Goal: Task Accomplishment & Management: Manage account settings

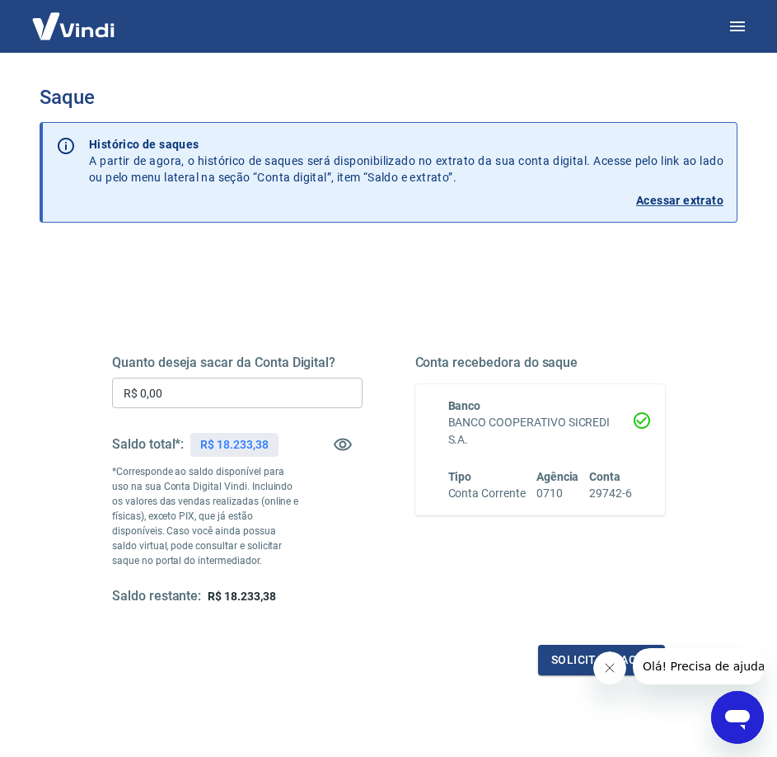
click at [235, 395] on input "R$ 0,00" at bounding box center [237, 393] width 251 height 31
click at [697, 197] on p "Acessar extrato" at bounding box center [679, 200] width 87 height 16
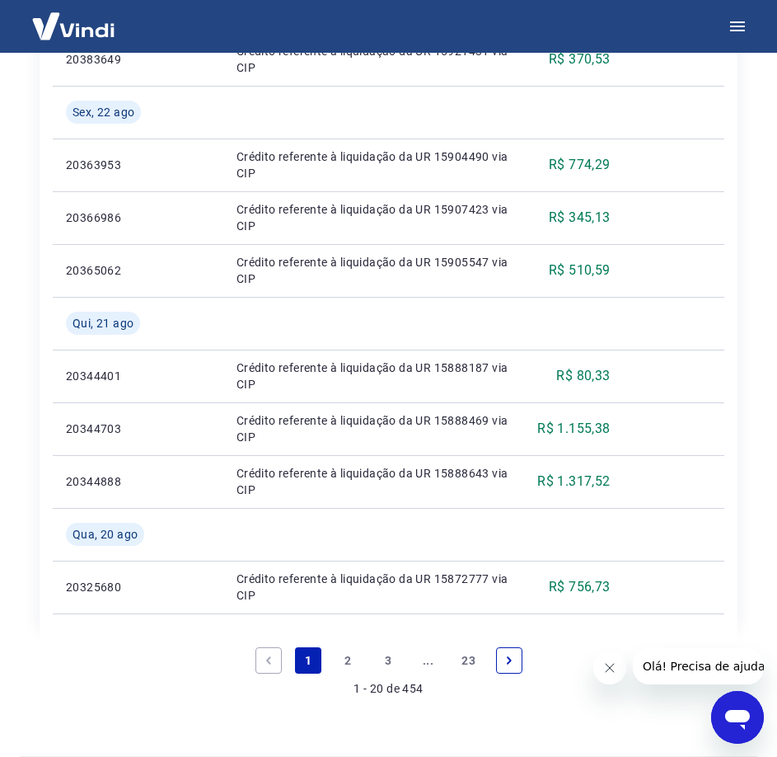
scroll to position [1293, 0]
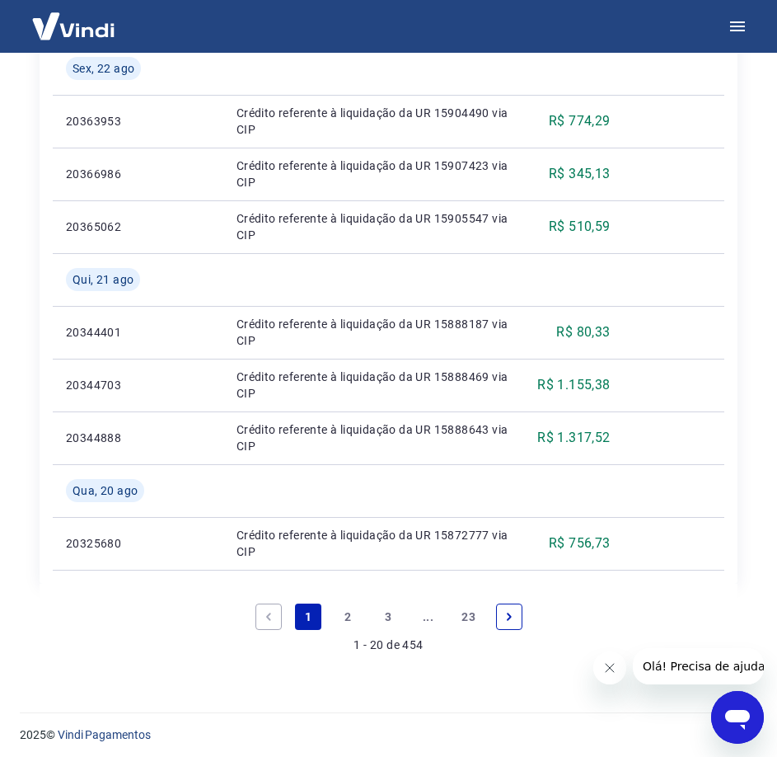
click at [344, 618] on link "2" at bounding box center [349, 616] width 26 height 26
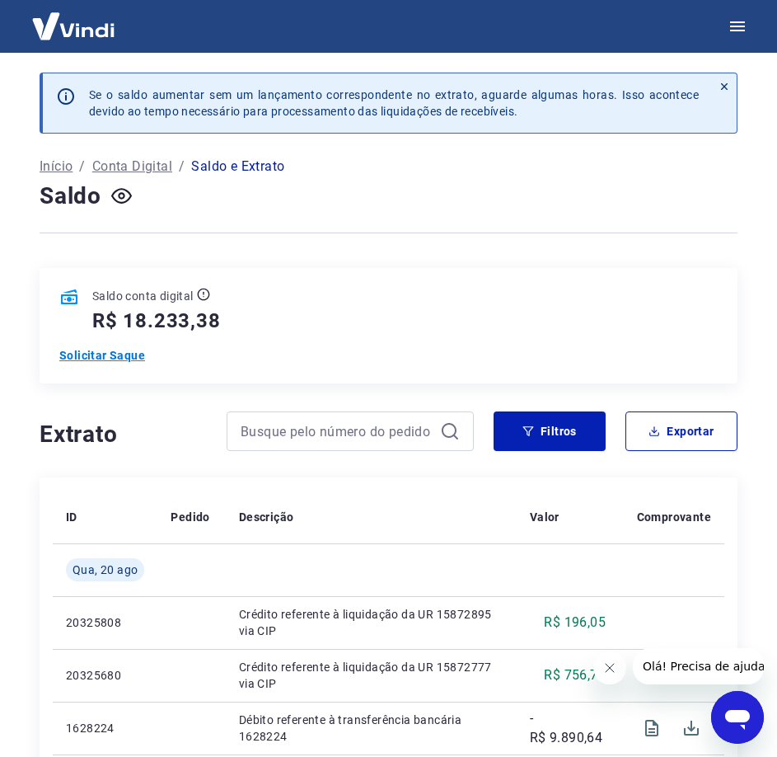
click at [99, 361] on p "Solicitar Saque" at bounding box center [140, 355] width 162 height 16
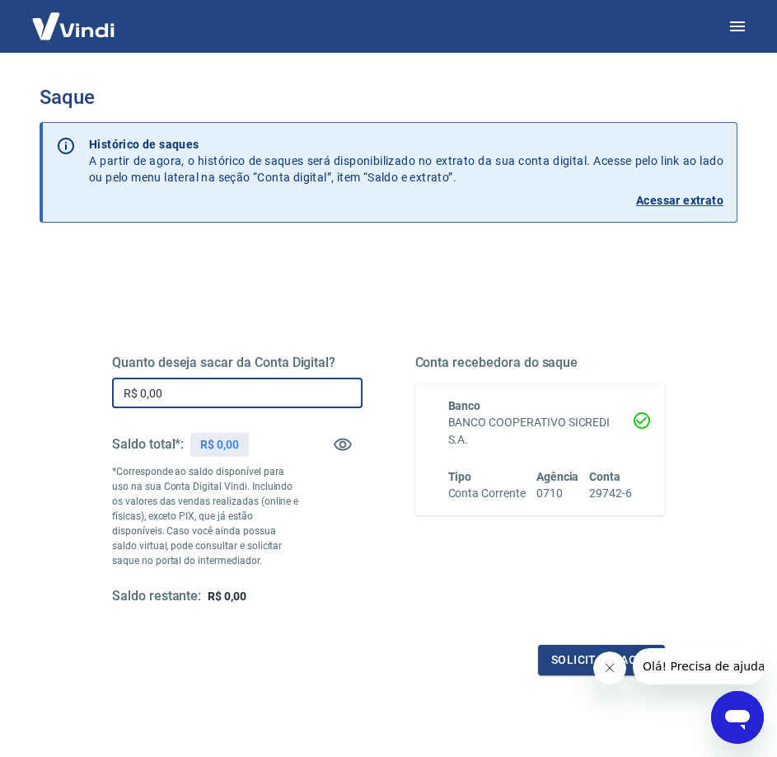
click at [277, 406] on input "R$ 0,00" at bounding box center [237, 393] width 251 height 31
type input "R$ 15.000,00"
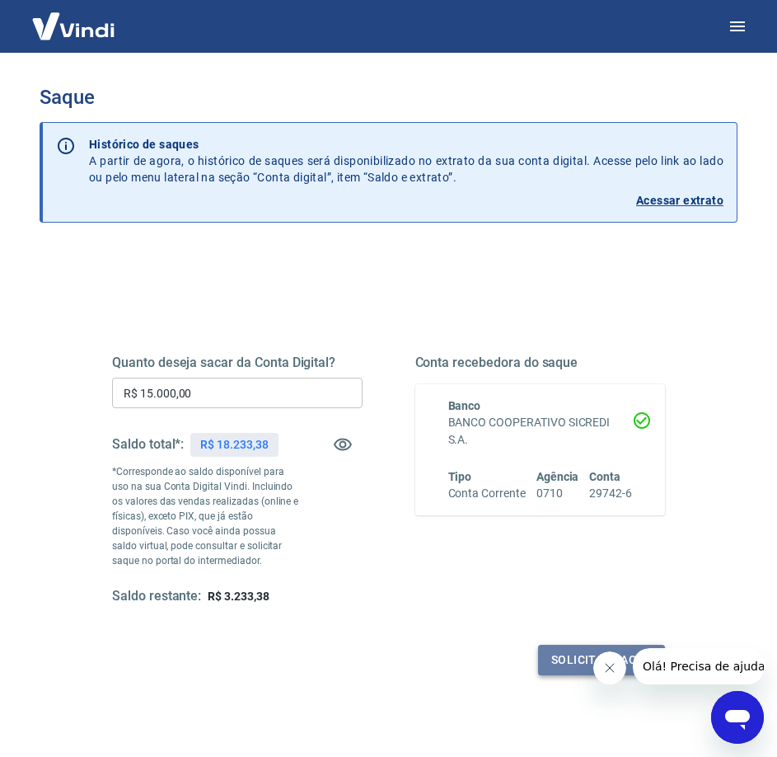
click at [558, 660] on button "Solicitar saque" at bounding box center [601, 660] width 127 height 31
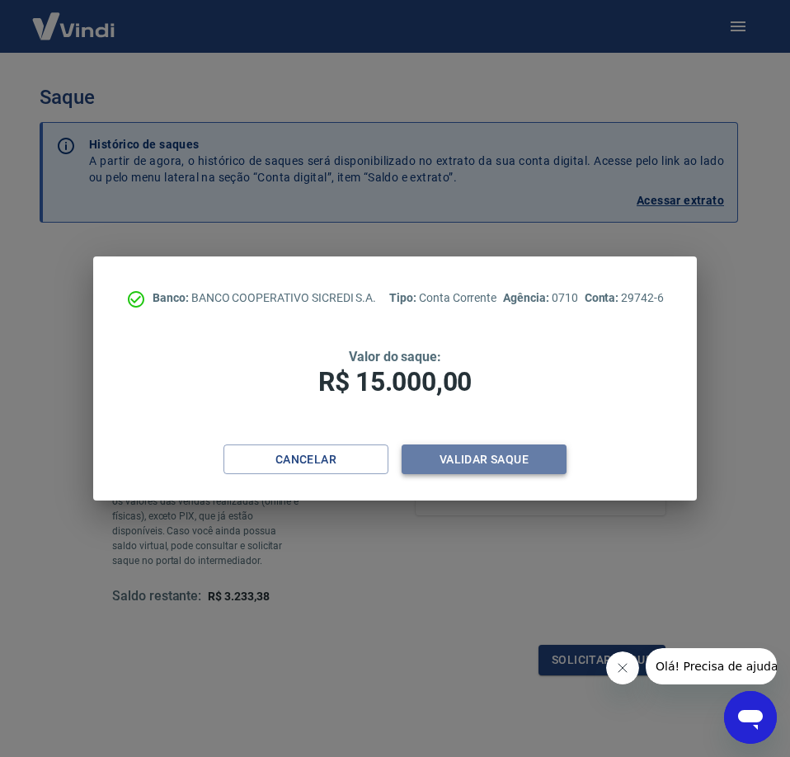
click at [440, 463] on button "Validar saque" at bounding box center [483, 459] width 165 height 31
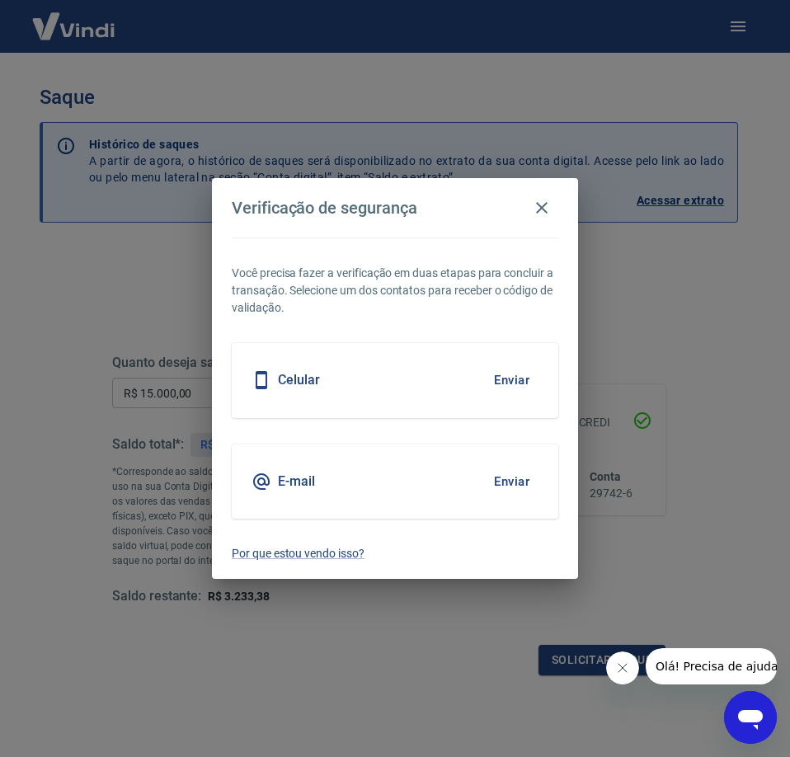
click at [508, 481] on button "Enviar" at bounding box center [512, 481] width 54 height 35
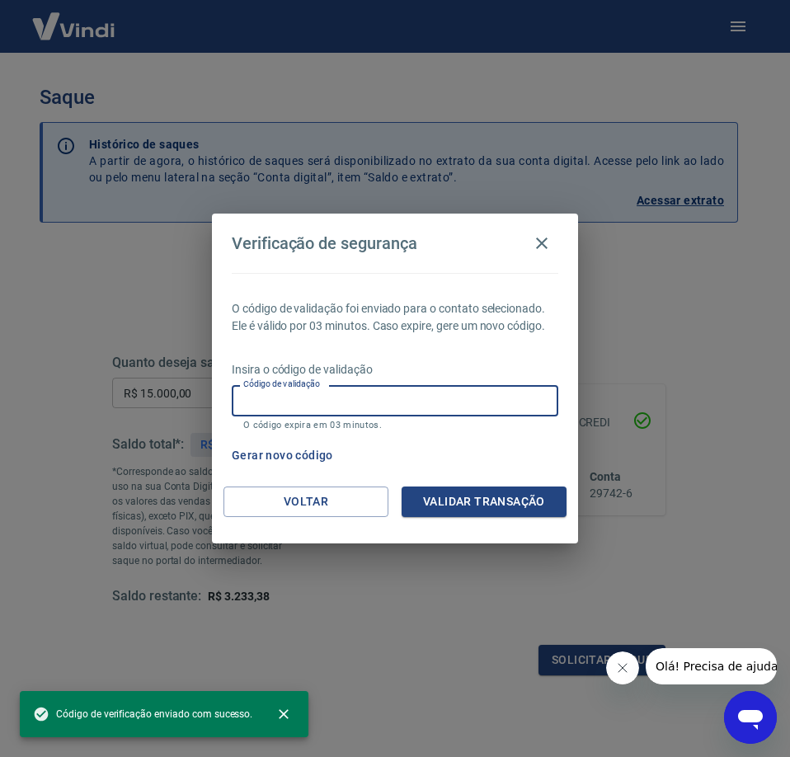
click at [306, 400] on input "Código de validação" at bounding box center [395, 400] width 326 height 31
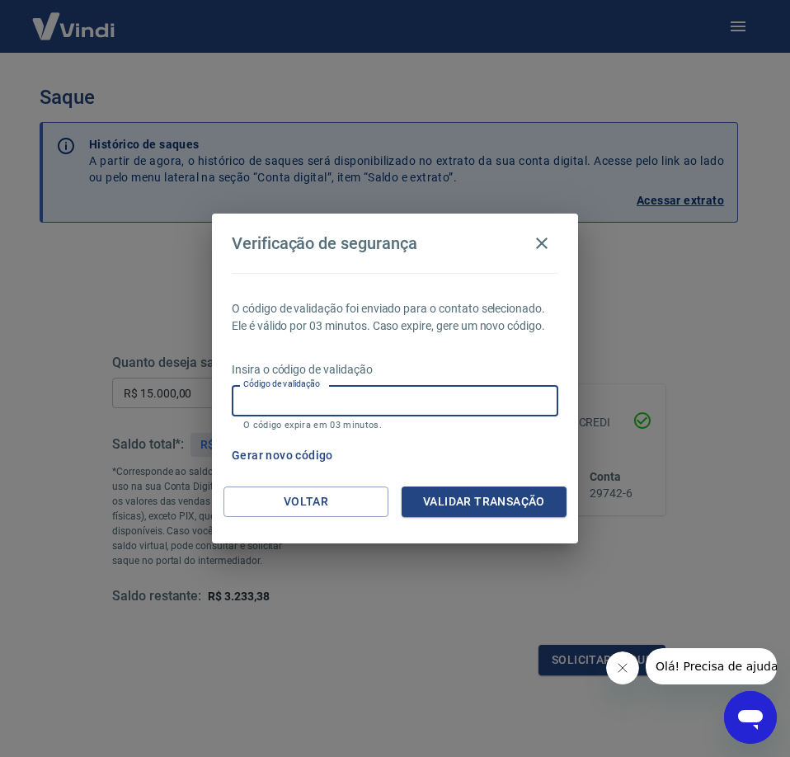
paste input "353349"
type input "353349"
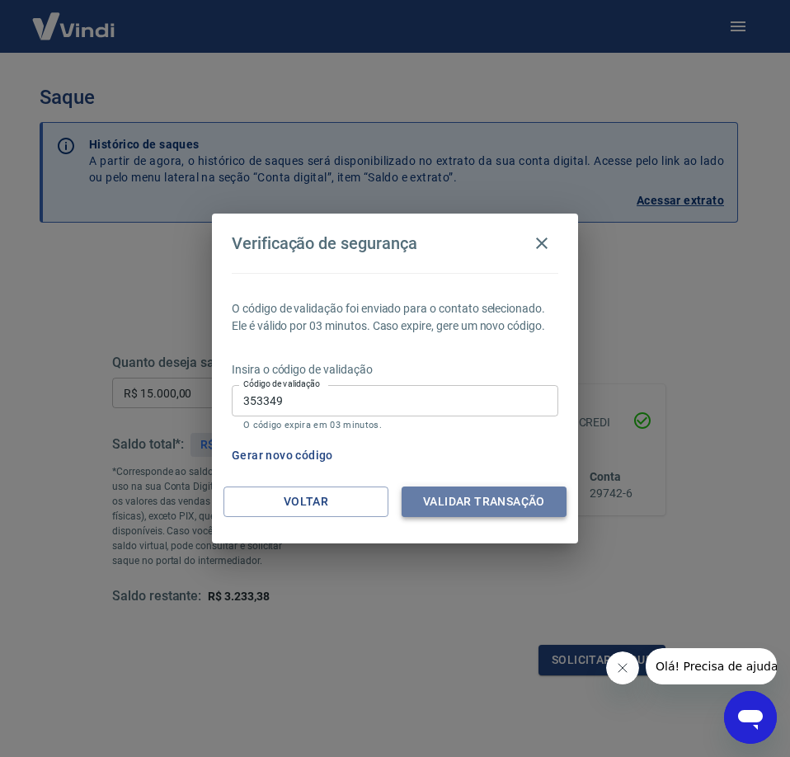
click at [486, 507] on button "Validar transação" at bounding box center [483, 501] width 165 height 31
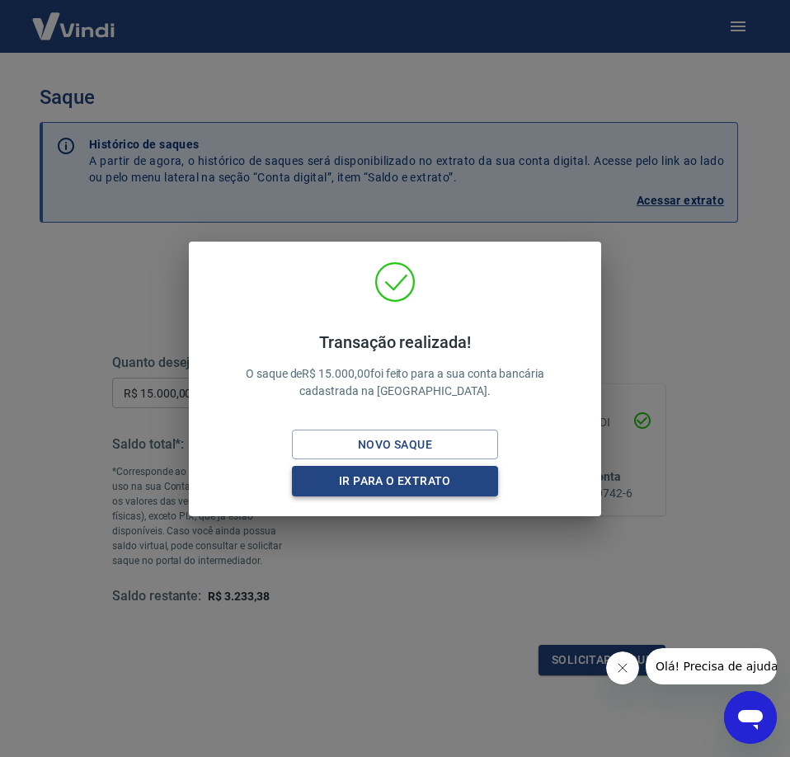
click at [380, 481] on button "Ir para o extrato" at bounding box center [395, 481] width 206 height 31
